Goal: Task Accomplishment & Management: Complete application form

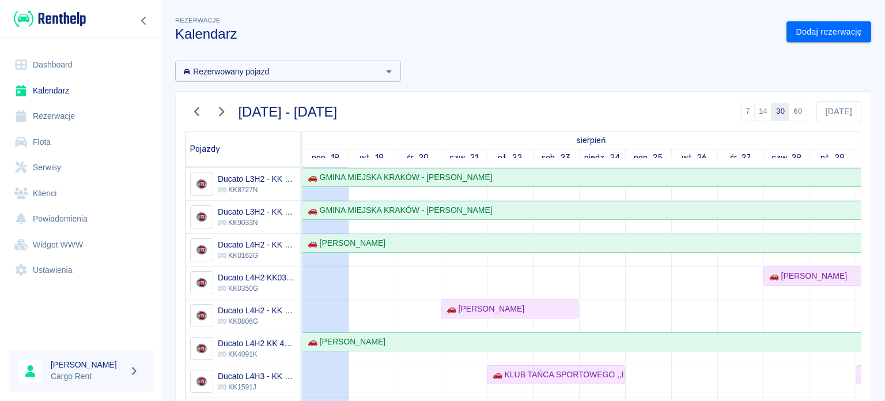
scroll to position [106, 0]
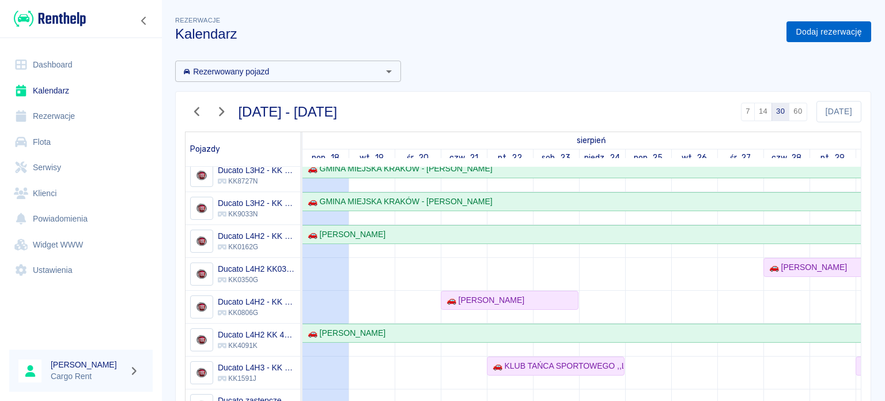
click at [802, 31] on link "Dodaj rezerwację" at bounding box center [829, 31] width 85 height 21
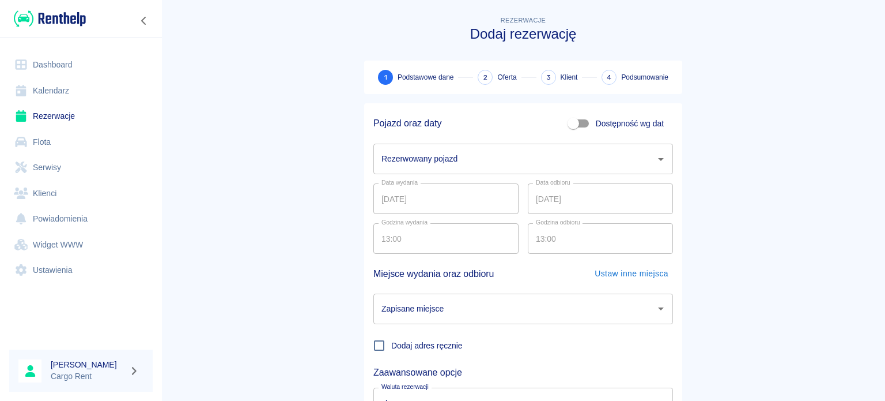
drag, startPoint x: 444, startPoint y: 153, endPoint x: 443, endPoint y: 167, distance: 13.9
click at [444, 153] on input "Rezerwowany pojazd" at bounding box center [515, 159] width 272 height 20
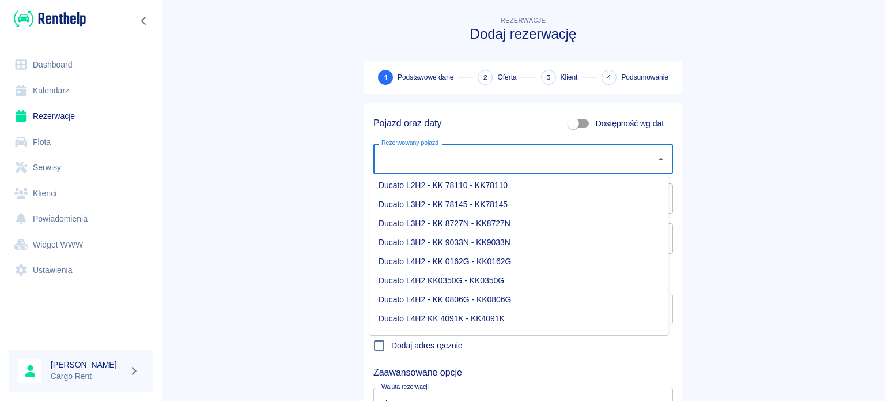
scroll to position [67, 0]
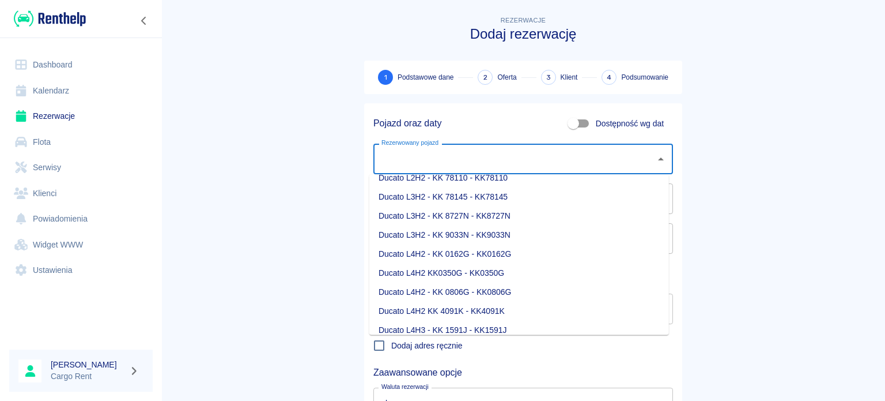
click at [498, 293] on li "Ducato L4H2 - KK 0806G - KK0806G" at bounding box center [519, 291] width 300 height 19
type input "Ducato L4H2 - KK 0806G - KK0806G"
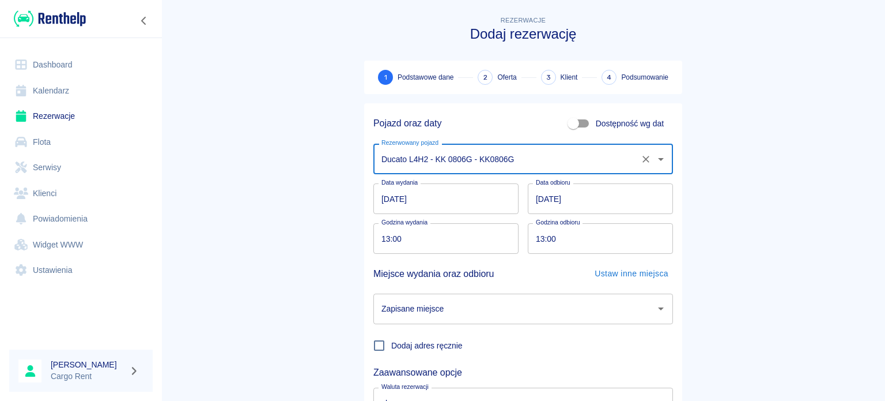
click at [376, 195] on input "18.08.2025" at bounding box center [445, 198] width 145 height 31
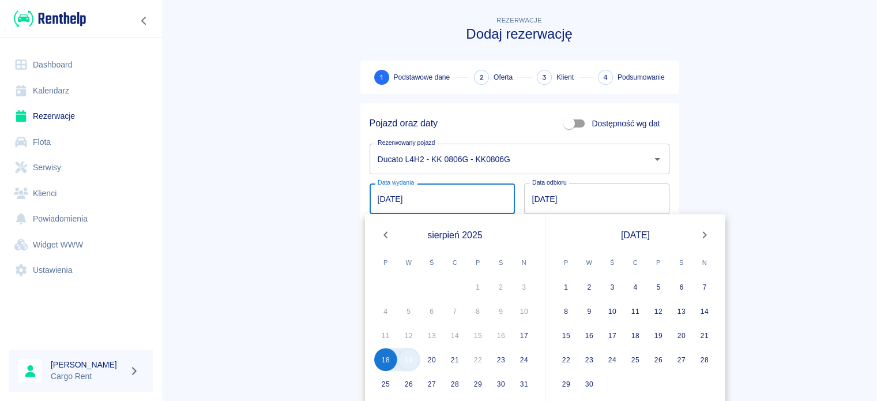
click at [410, 359] on button "19" at bounding box center [408, 358] width 23 height 23
type input "19.08.2025"
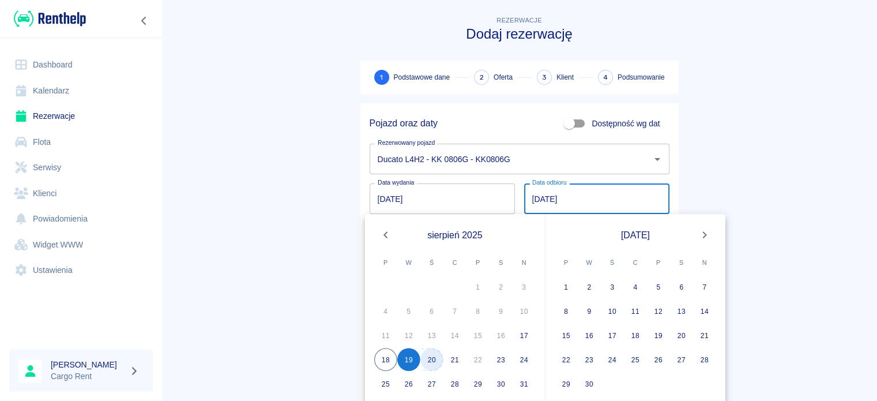
drag, startPoint x: 437, startPoint y: 360, endPoint x: 343, endPoint y: 298, distance: 113.2
click at [436, 360] on button "20" at bounding box center [431, 358] width 23 height 23
type input "20.08.2025"
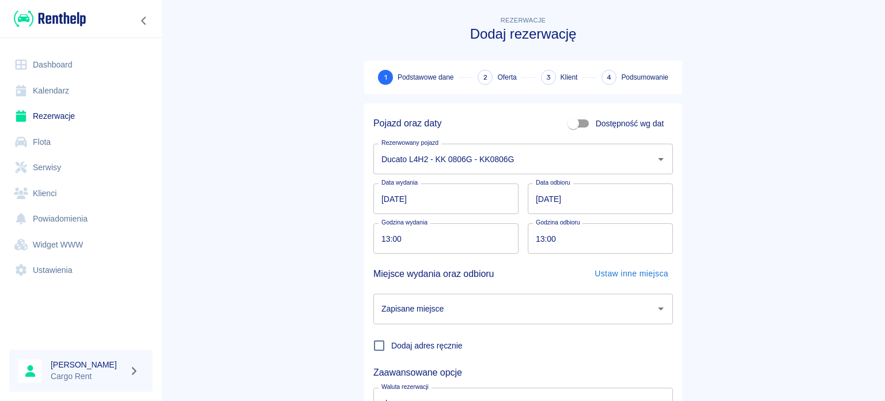
click at [380, 239] on input "13:00" at bounding box center [441, 238] width 137 height 31
type input "09:00"
click at [350, 235] on div "Rezerwacje Dodaj rezerwację 1 Podstawowe dane 2 Oferta 3 Klient 4 Podsumowanie …" at bounding box center [523, 236] width 346 height 462
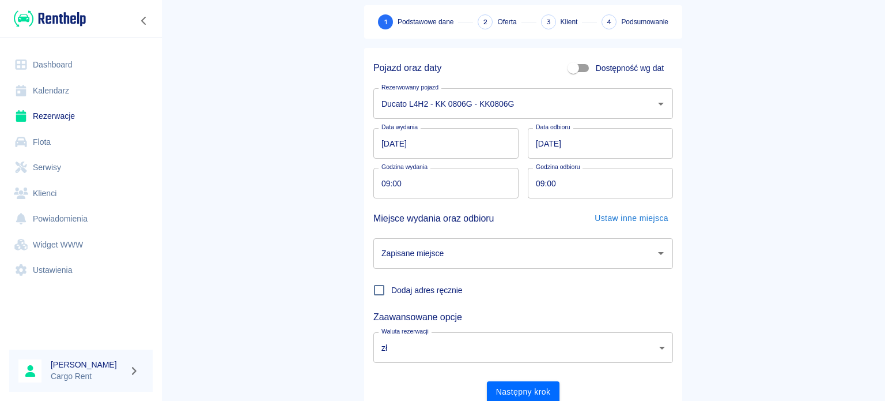
scroll to position [61, 0]
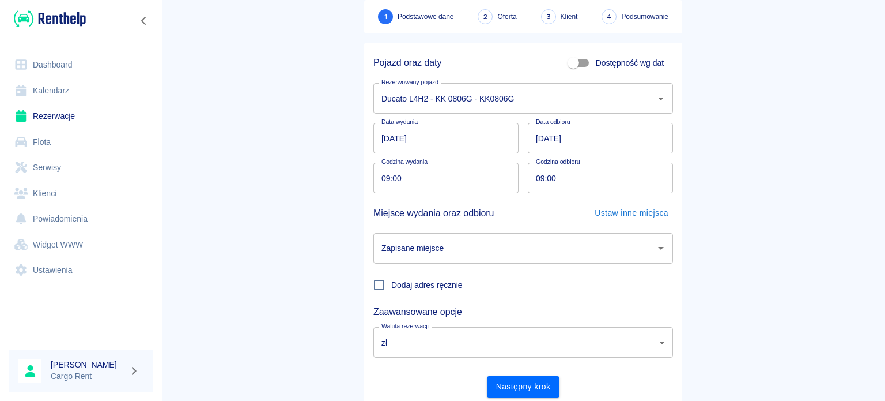
click at [456, 237] on div "Zapisane miejsce" at bounding box center [523, 248] width 300 height 31
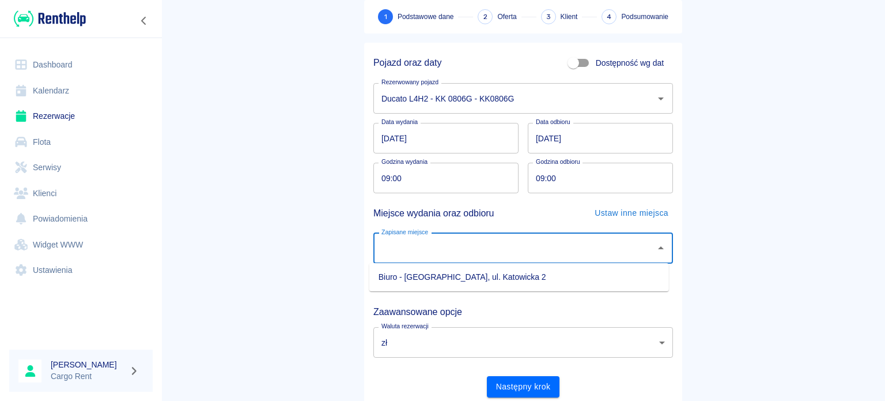
click at [466, 274] on li "Biuro - Kraków, ul. Katowicka 2" at bounding box center [519, 276] width 300 height 19
type input "Biuro - Kraków, ul. Katowicka 2"
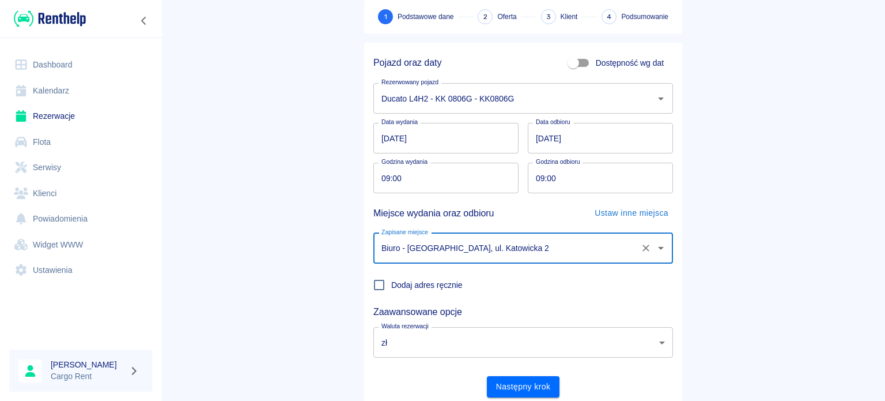
click at [320, 258] on main "Rezerwacje Dodaj rezerwację 1 Podstawowe dane 2 Oferta 3 Klient 4 Podsumowanie …" at bounding box center [523, 179] width 724 height 453
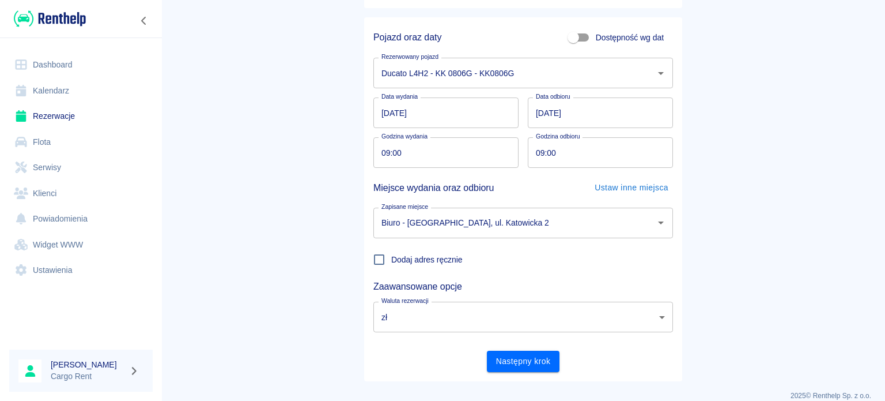
scroll to position [99, 0]
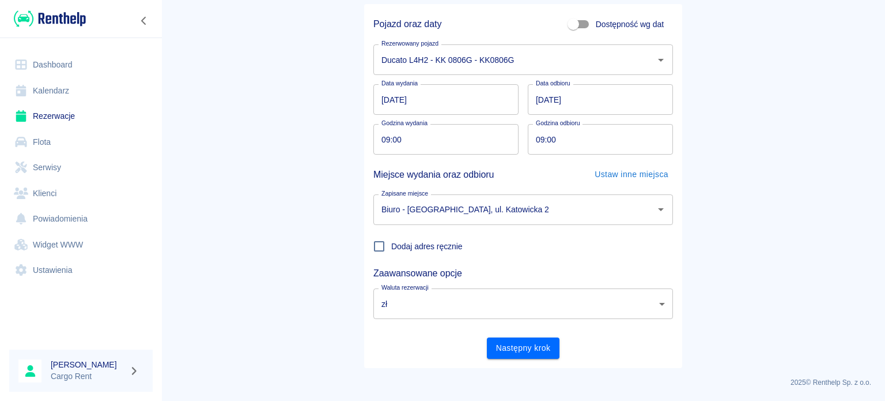
click at [313, 135] on main "Rezerwacje Dodaj rezerwację 1 Podstawowe dane 2 Oferta 3 Klient 4 Podsumowanie …" at bounding box center [523, 141] width 724 height 453
click at [521, 354] on button "Następny krok" at bounding box center [523, 347] width 73 height 21
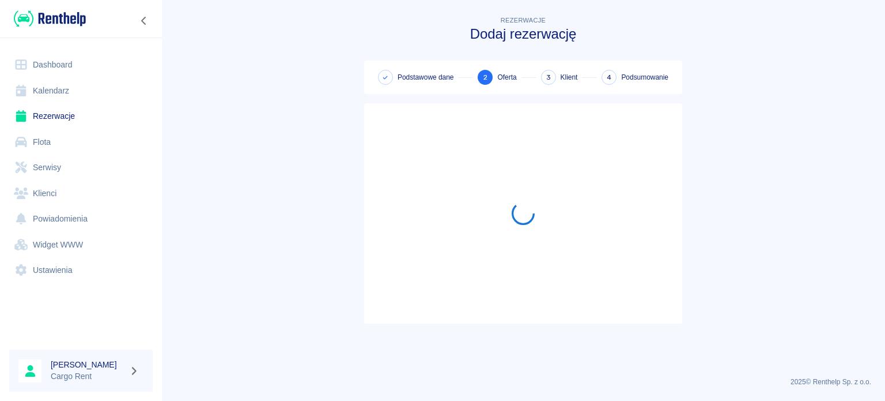
scroll to position [0, 0]
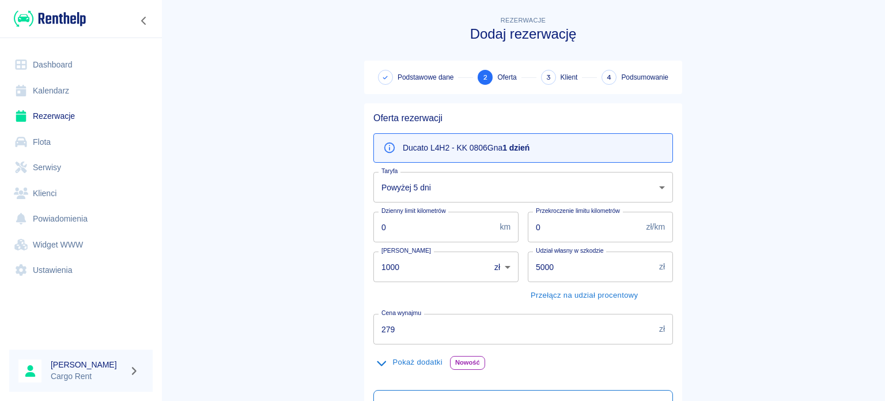
click at [414, 181] on body "Używamy plików Cookies, by zapewnić Ci najlepsze możliwe doświadczenie. Aby dow…" at bounding box center [442, 200] width 885 height 401
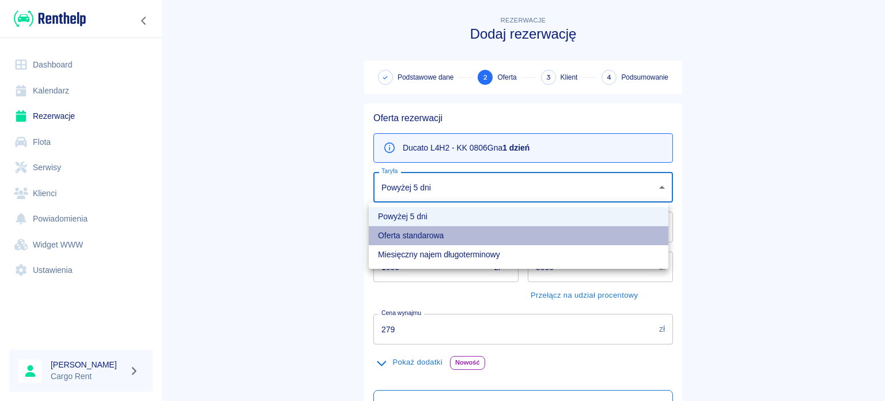
click at [422, 228] on li "Oferta standarowa" at bounding box center [519, 235] width 300 height 19
type input "272a84c1-d49b-4c1a-a64c-0b744db8f802"
type input "309"
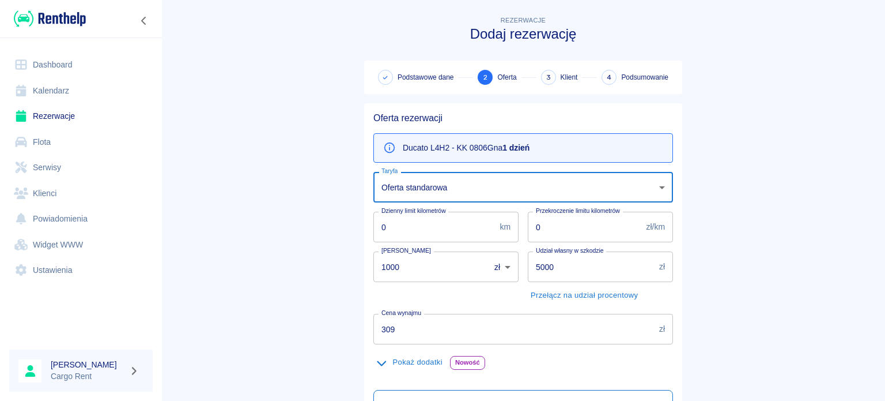
click at [328, 222] on main "Rezerwacje Dodaj rezerwację Podstawowe dane 2 Oferta 3 Klient 4 Podsumowanie Of…" at bounding box center [523, 292] width 724 height 557
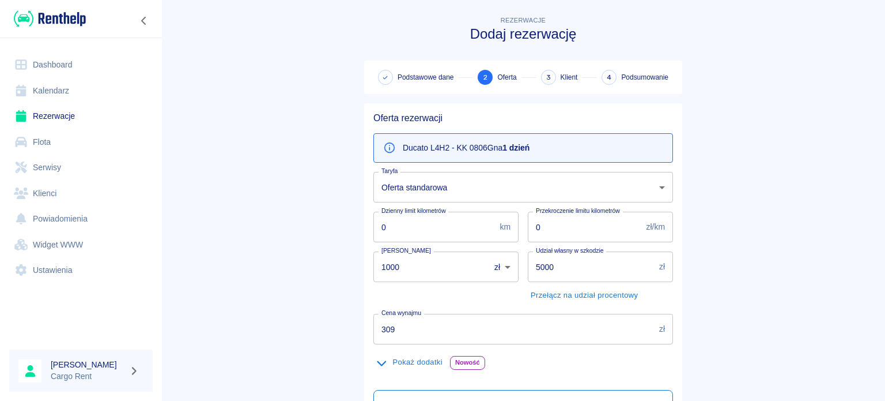
scroll to position [203, 0]
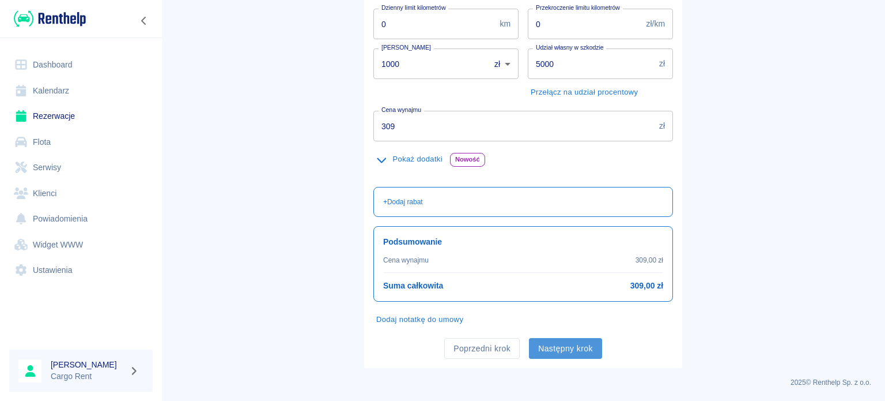
click at [572, 356] on button "Następny krok" at bounding box center [565, 348] width 73 height 21
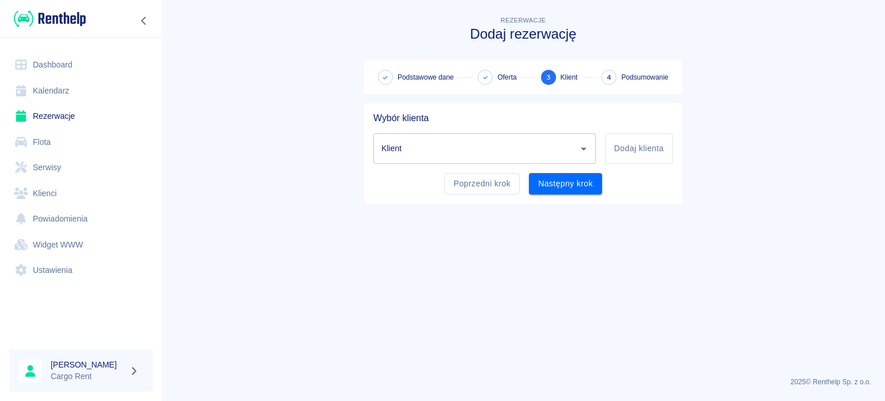
click at [528, 145] on input "Klient" at bounding box center [476, 148] width 195 height 20
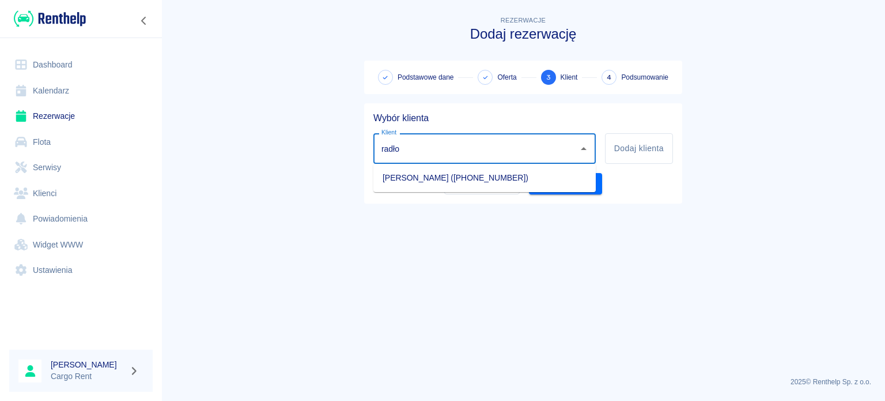
click at [452, 182] on li "Marek Radło (+48516036807)" at bounding box center [484, 177] width 222 height 19
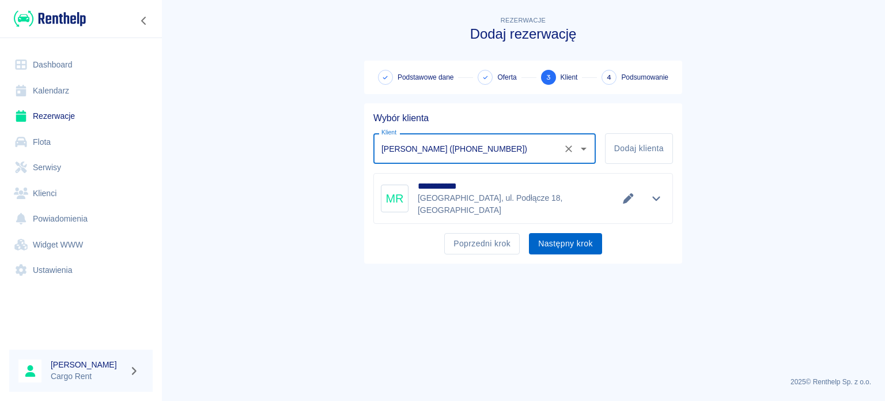
type input "Marek Radło (+48516036807)"
click at [554, 233] on button "Następny krok" at bounding box center [565, 243] width 73 height 21
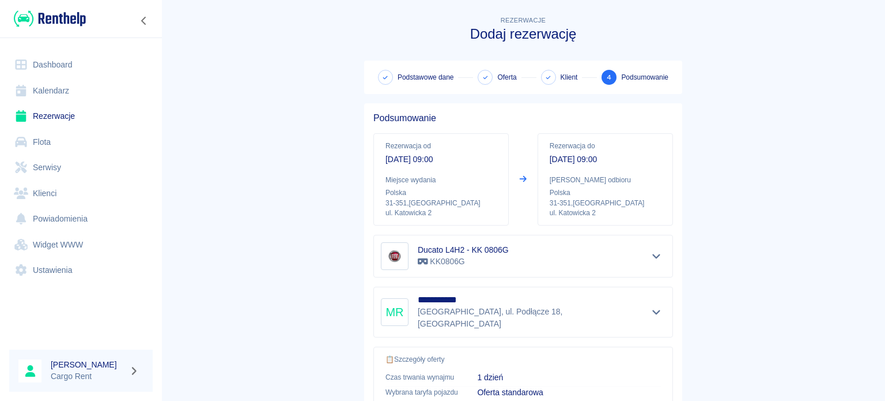
scroll to position [219, 0]
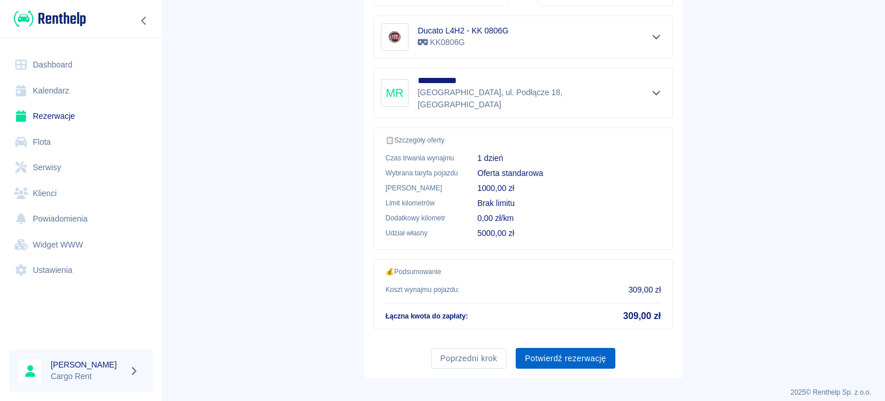
click at [578, 353] on button "Potwierdź rezerwację" at bounding box center [566, 357] width 100 height 21
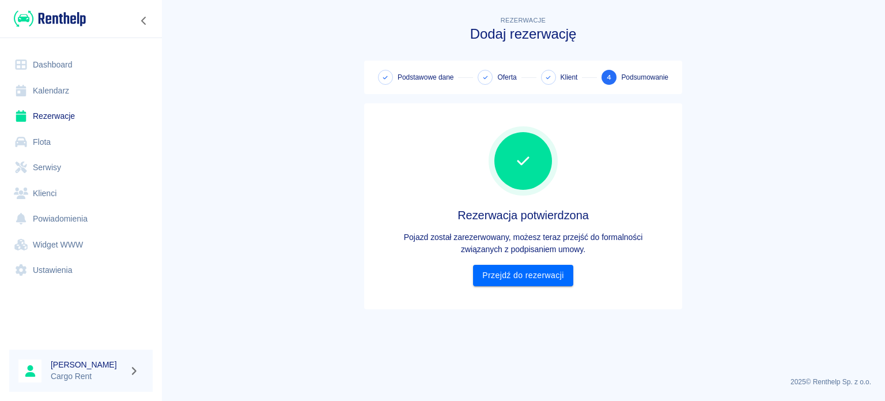
click at [34, 90] on link "Kalendarz" at bounding box center [80, 91] width 143 height 26
